Goal: Task Accomplishment & Management: Manage account settings

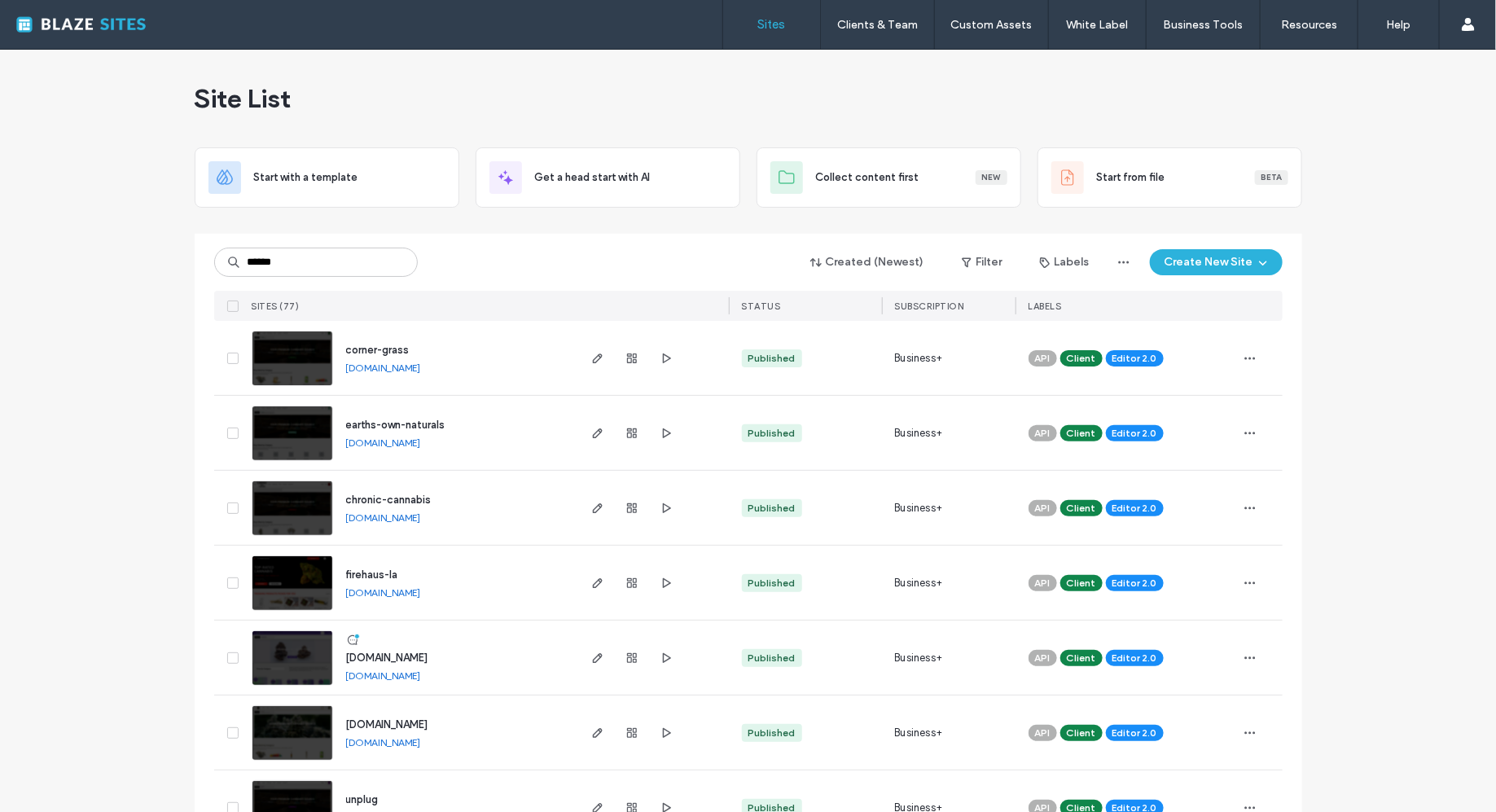
type input "******"
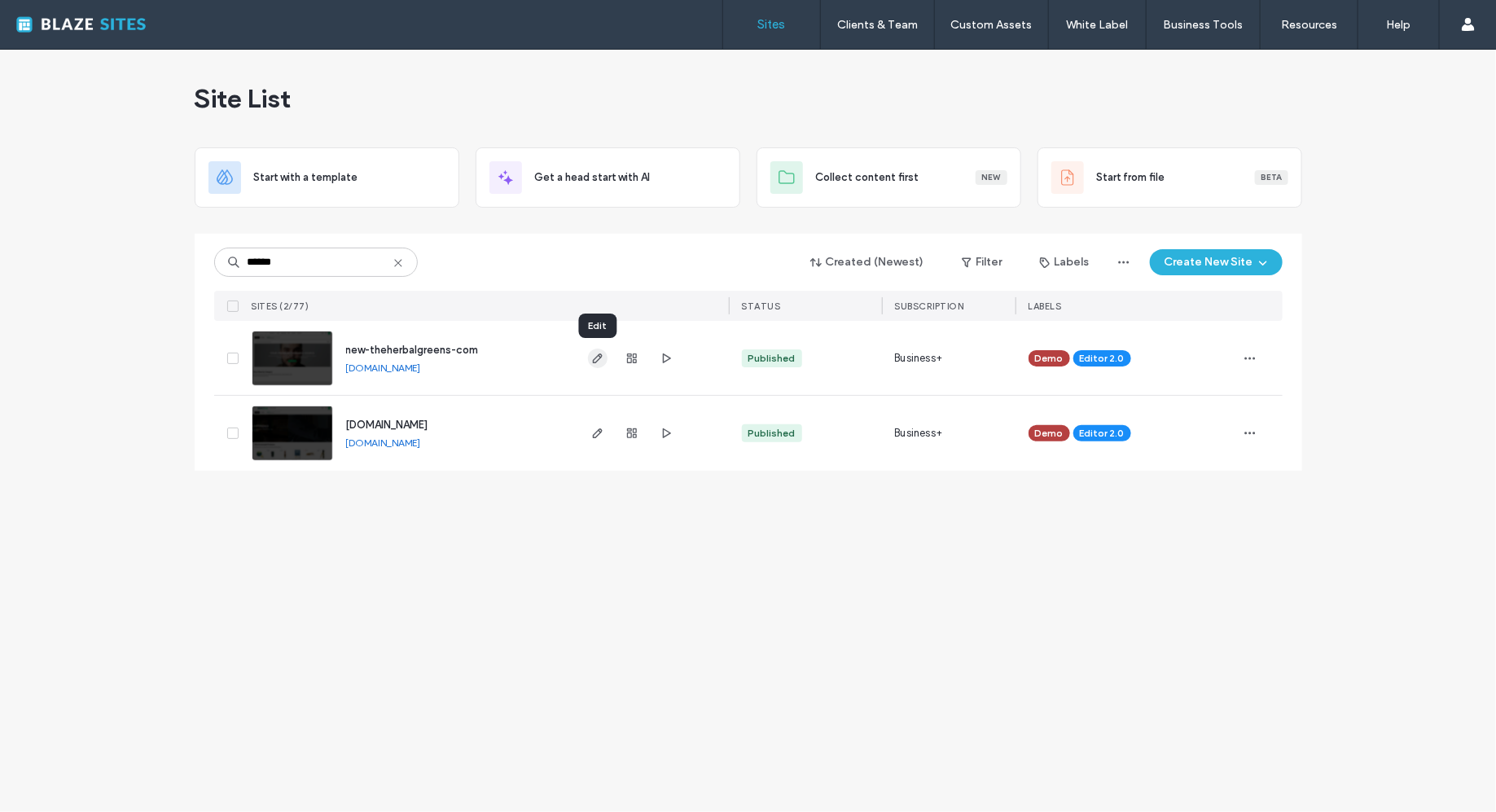
click at [595, 362] on use "button" at bounding box center [597, 358] width 10 height 10
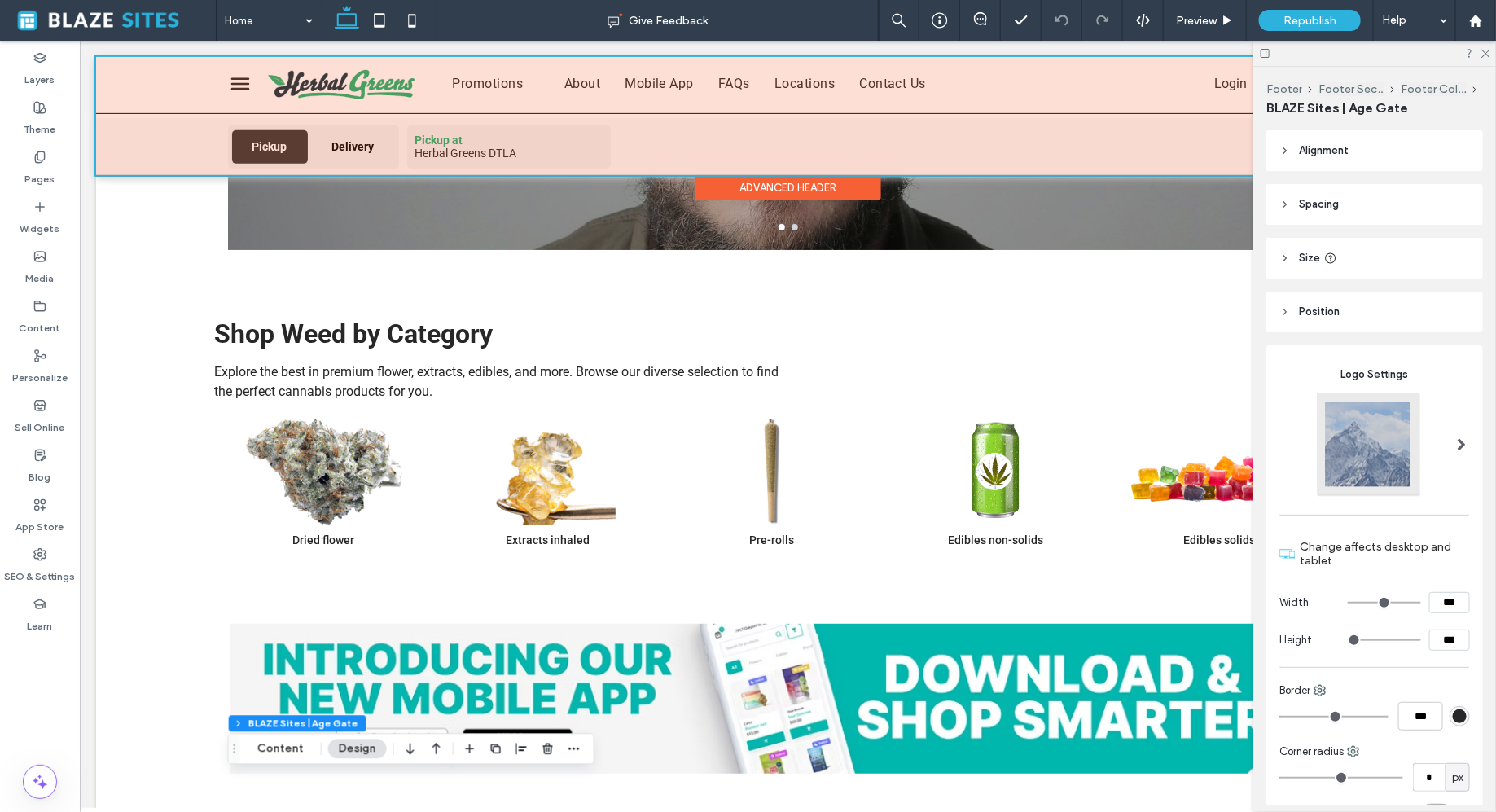
click at [414, 131] on div at bounding box center [787, 115] width 1384 height 118
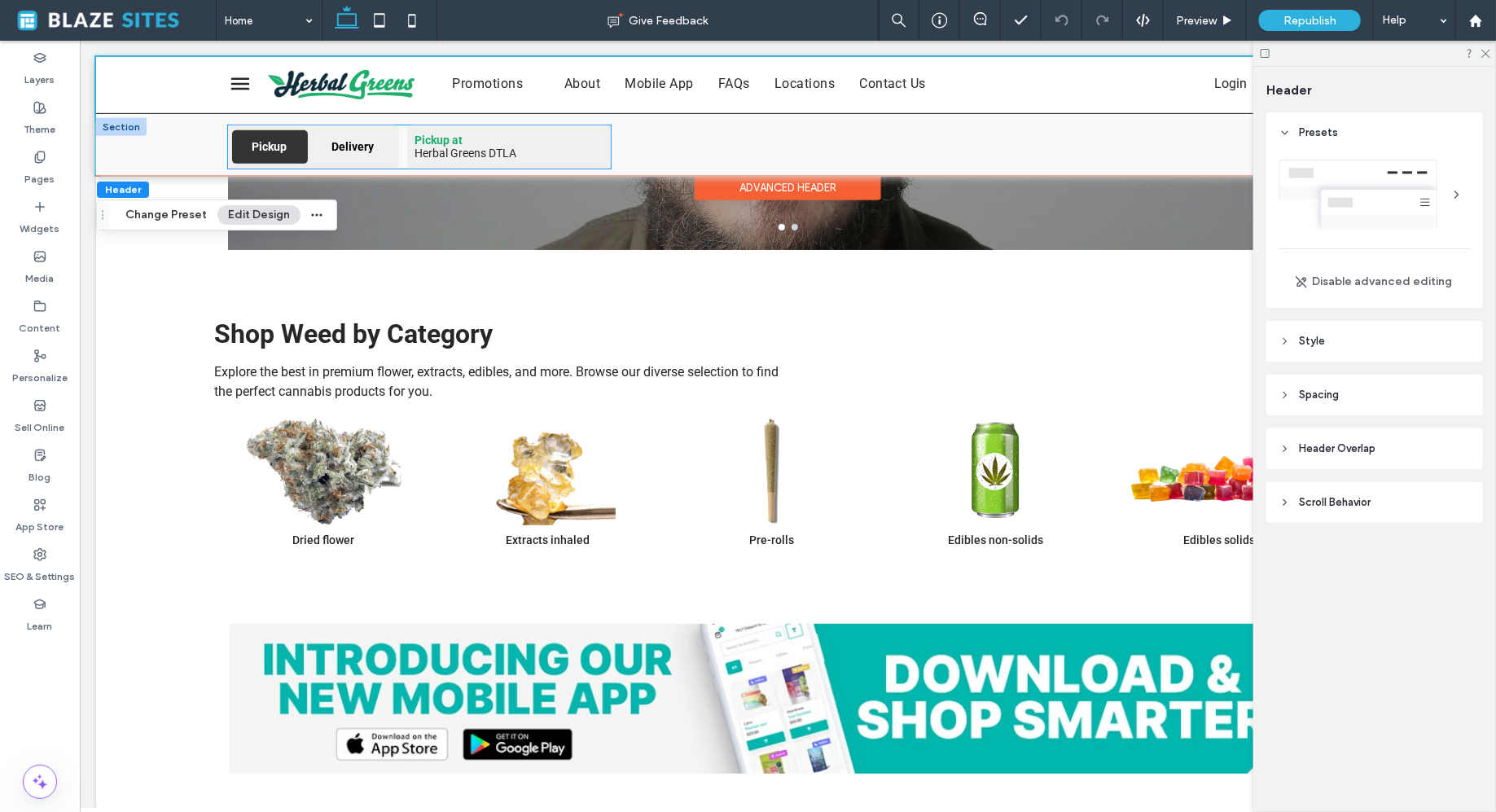
click at [400, 143] on div "Pickup Delivery Pickup at Herbal Greens DTLA" at bounding box center [418, 146] width 383 height 43
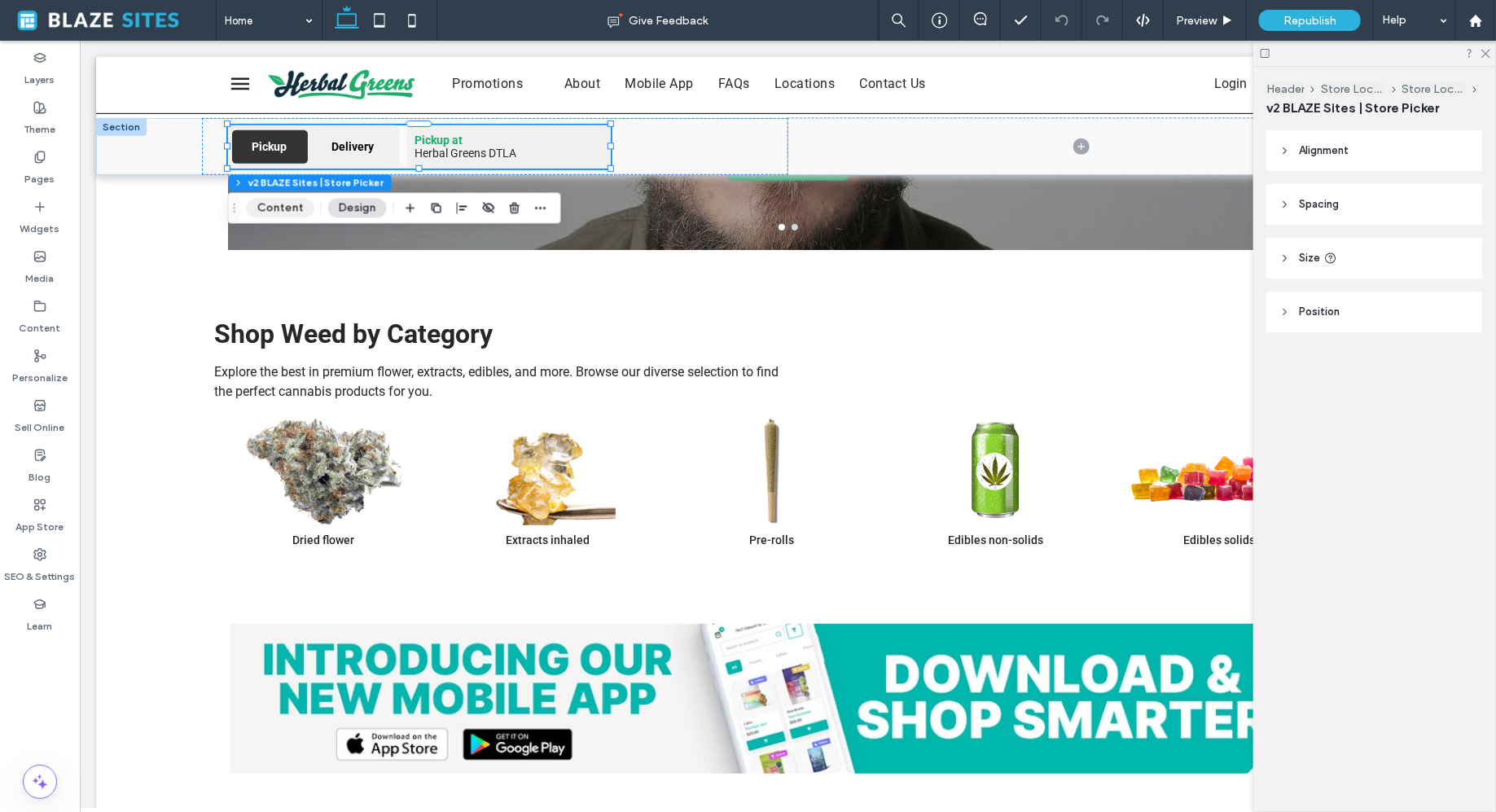
click at [298, 205] on button "Content" at bounding box center [280, 207] width 68 height 20
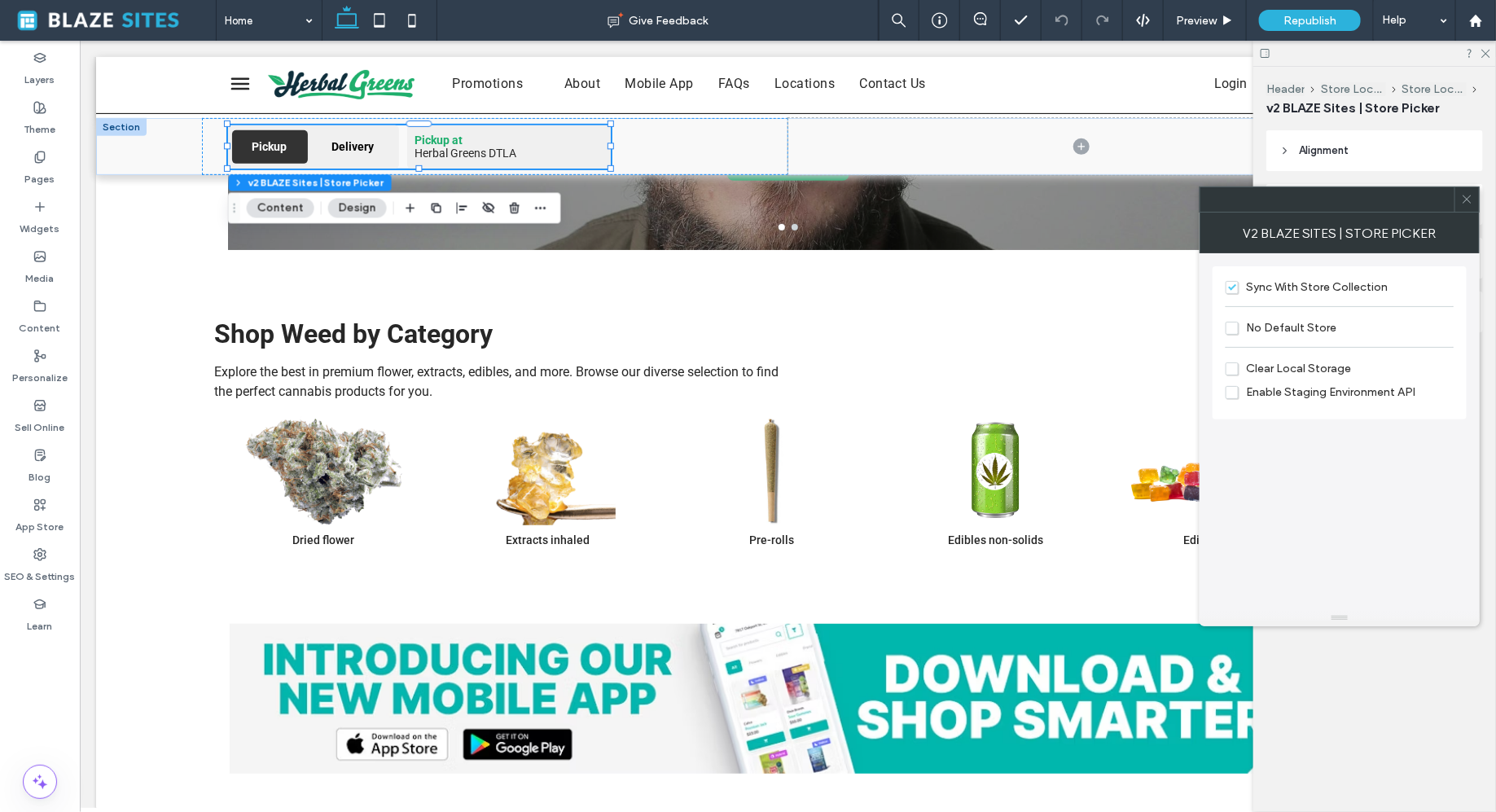
click at [1229, 328] on span "No Default Store" at bounding box center [1281, 327] width 111 height 14
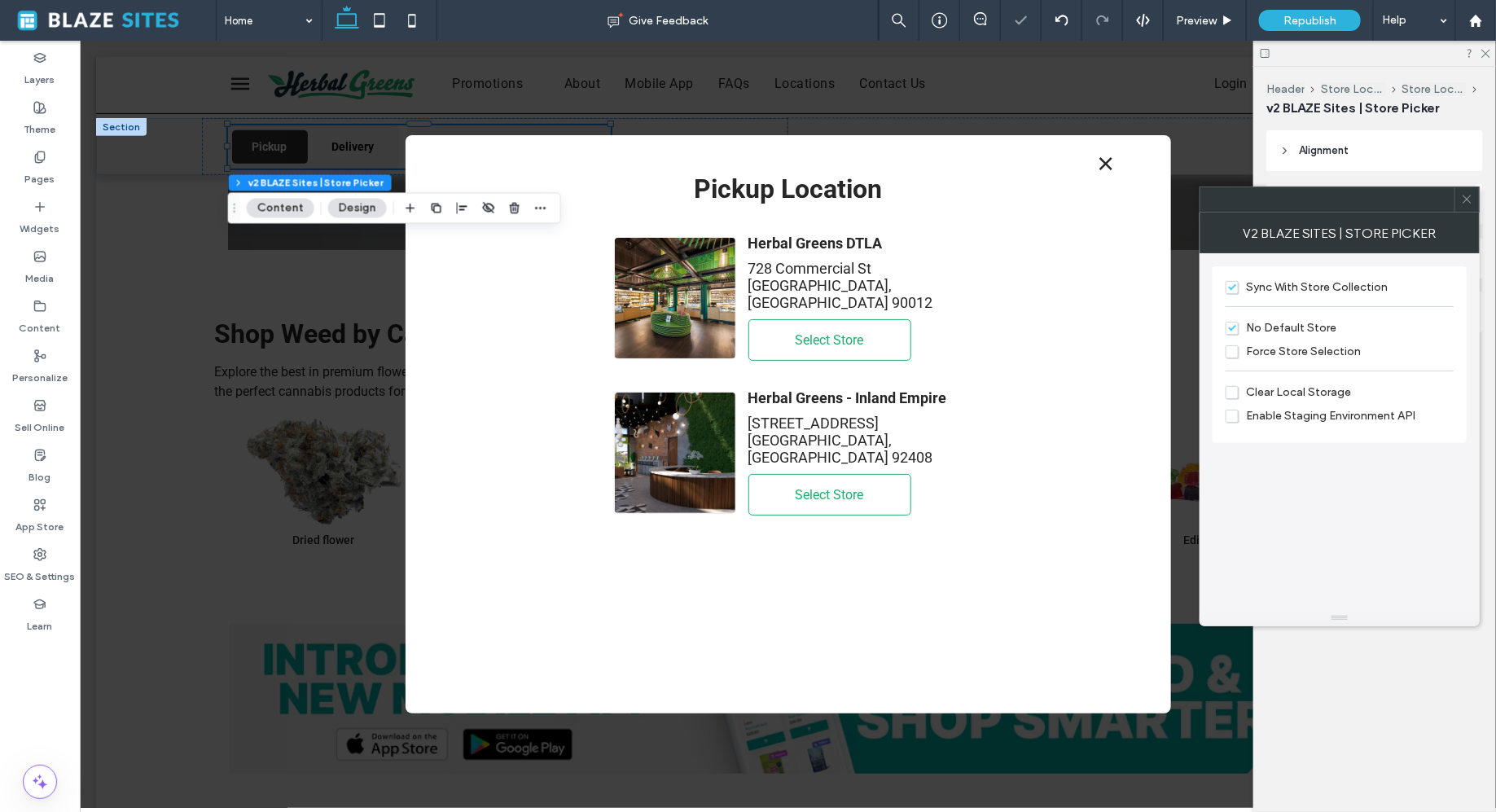
click at [1234, 350] on span "Force Store Selection" at bounding box center [1292, 351] width 135 height 14
click at [1465, 205] on span at bounding box center [1467, 199] width 12 height 25
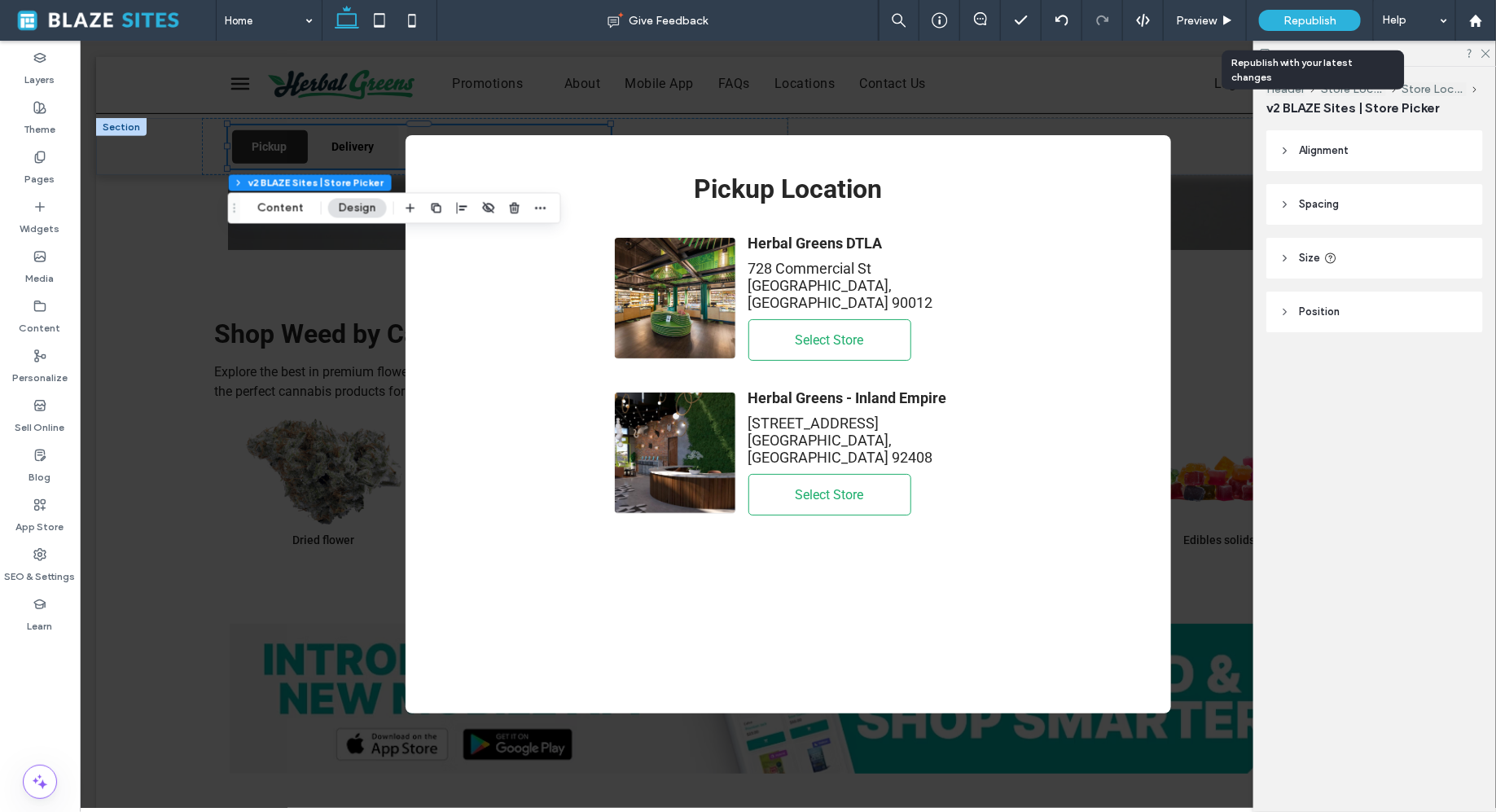
click at [1321, 14] on span "Republish" at bounding box center [1310, 21] width 53 height 14
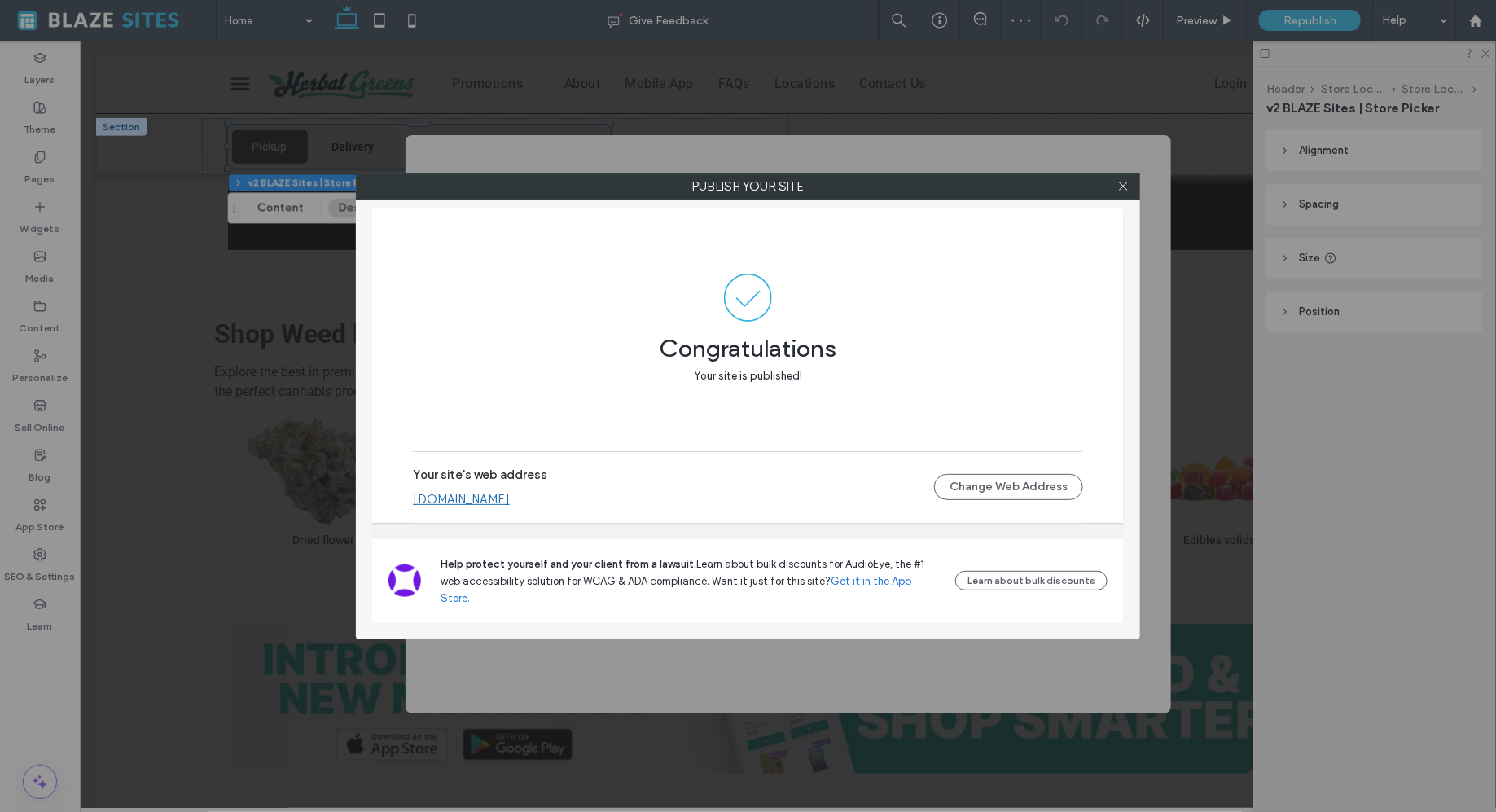
click at [471, 506] on link "[DOMAIN_NAME]" at bounding box center [461, 498] width 97 height 15
click at [509, 506] on link "[DOMAIN_NAME]" at bounding box center [461, 498] width 97 height 15
